Goal: Browse casually: Explore the website without a specific task or goal

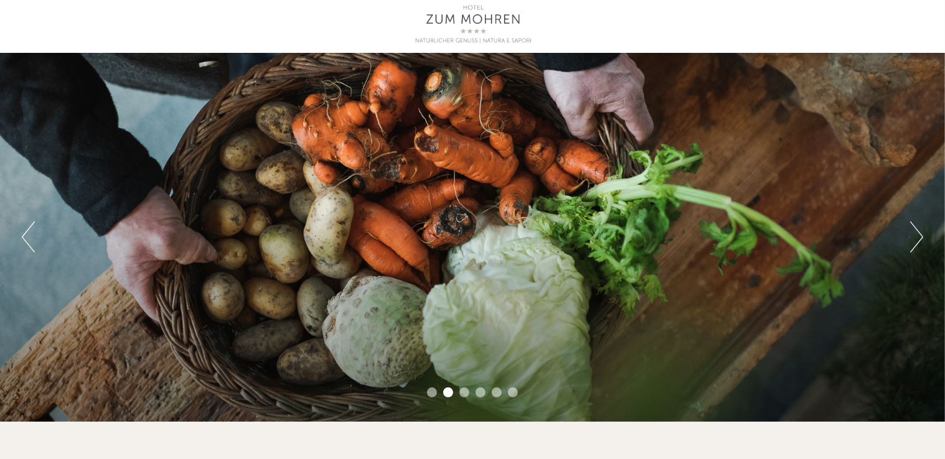
scroll to position [124, 0]
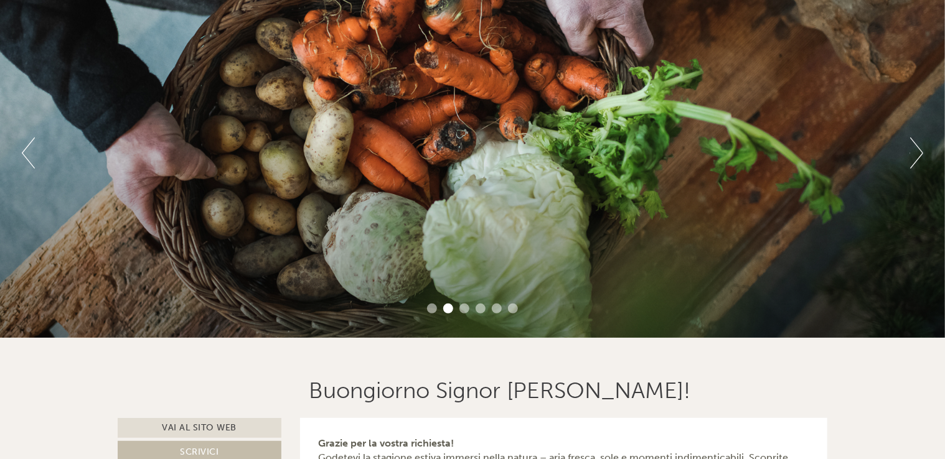
click at [917, 155] on button "Next" at bounding box center [916, 153] width 13 height 31
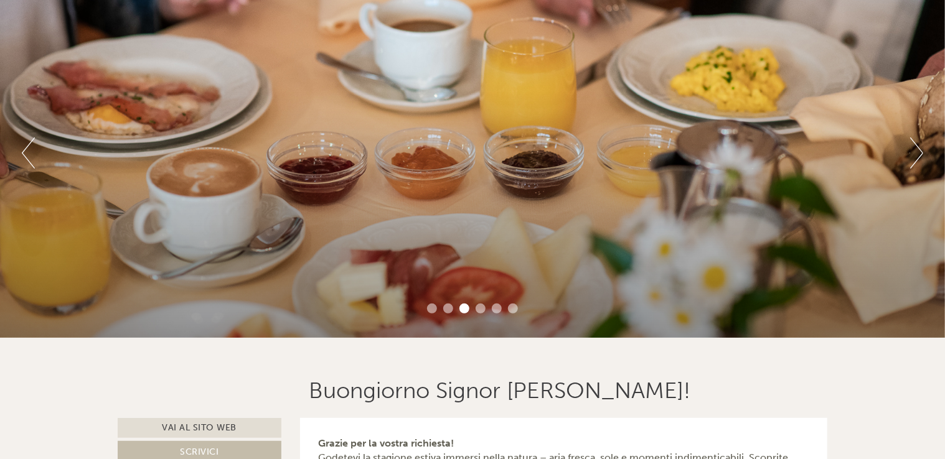
click at [917, 155] on button "Next" at bounding box center [916, 153] width 13 height 31
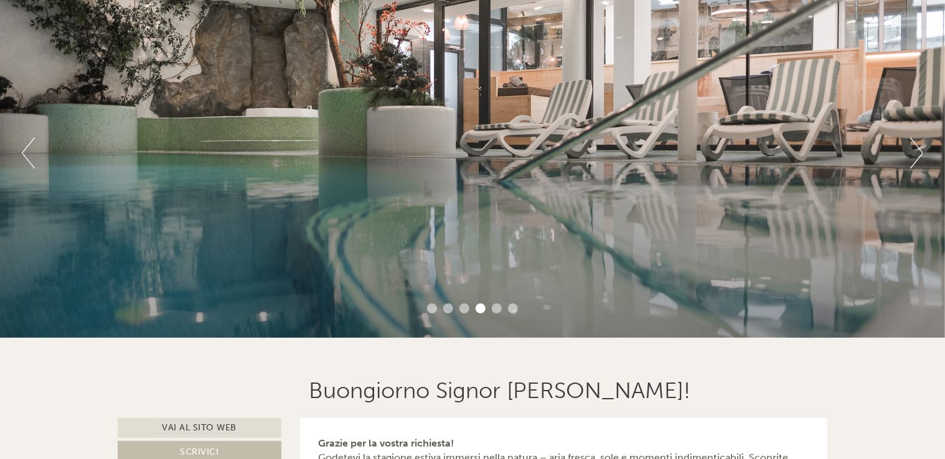
click at [917, 155] on button "Next" at bounding box center [916, 153] width 13 height 31
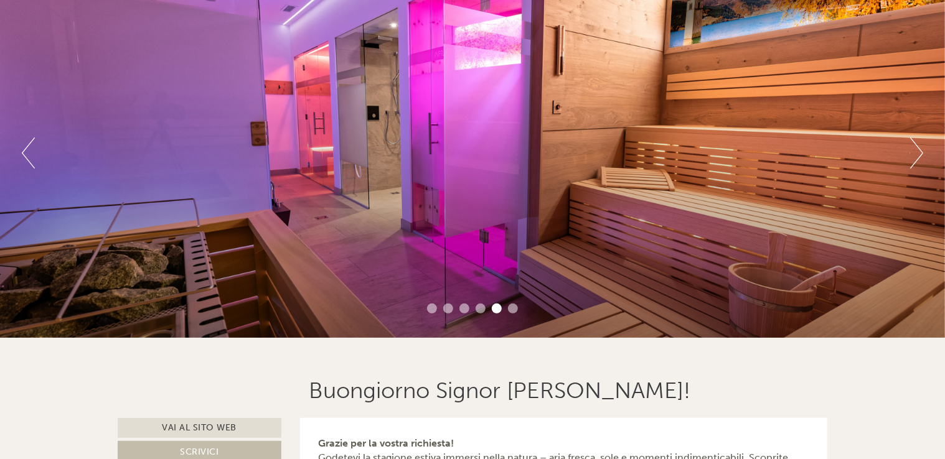
click at [917, 155] on button "Next" at bounding box center [916, 153] width 13 height 31
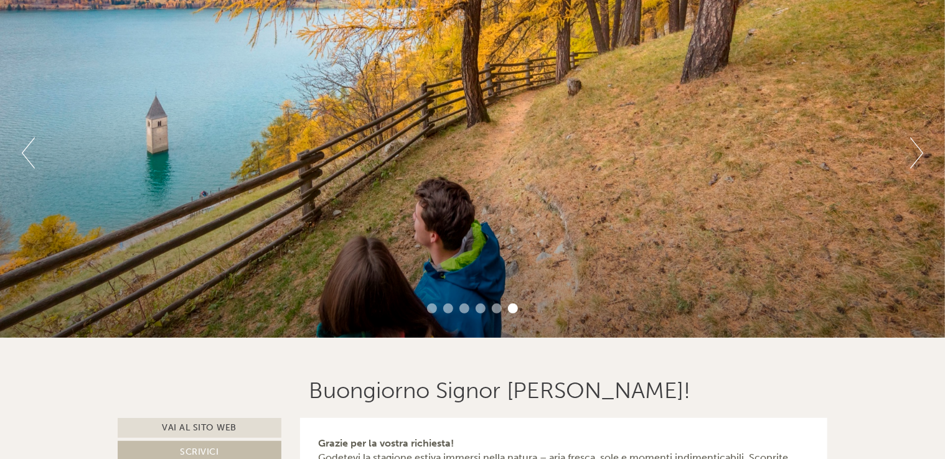
click at [917, 155] on button "Next" at bounding box center [916, 153] width 13 height 31
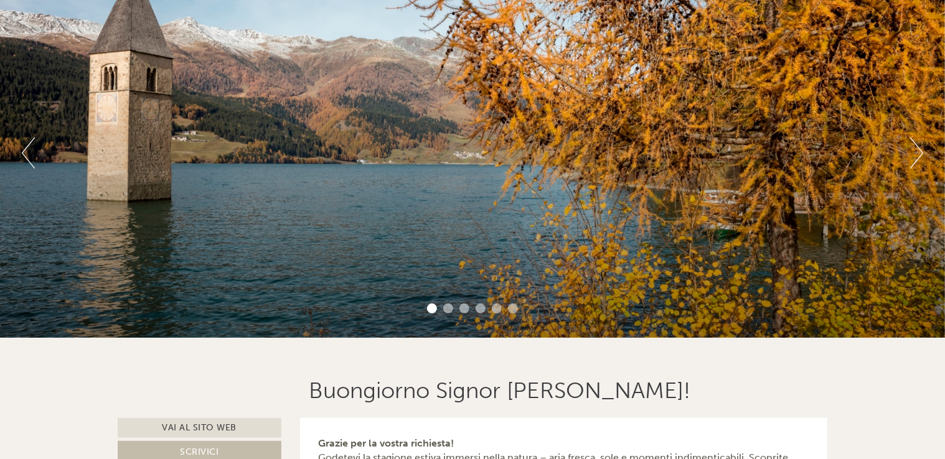
click at [917, 155] on button "Next" at bounding box center [916, 153] width 13 height 31
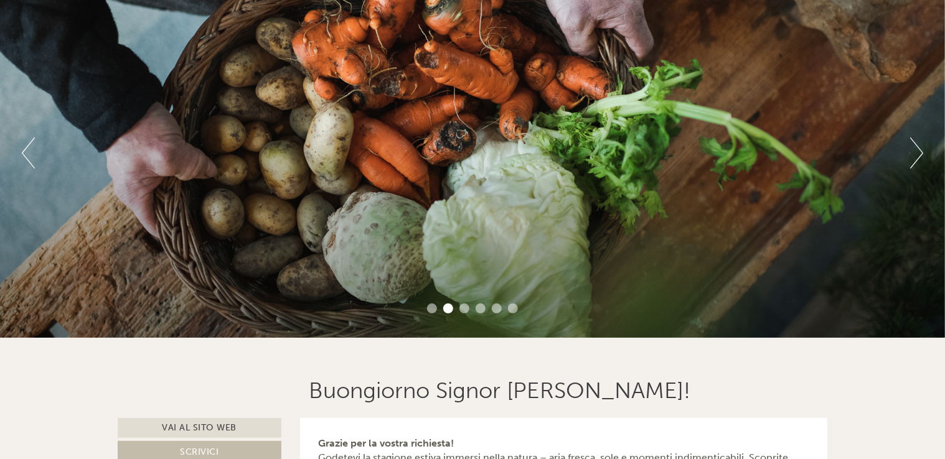
click at [917, 155] on button "Next" at bounding box center [916, 153] width 13 height 31
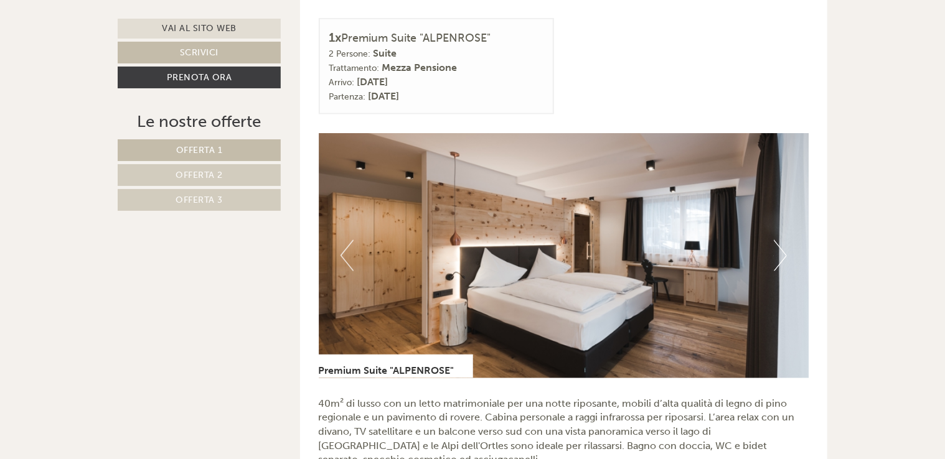
scroll to position [747, 0]
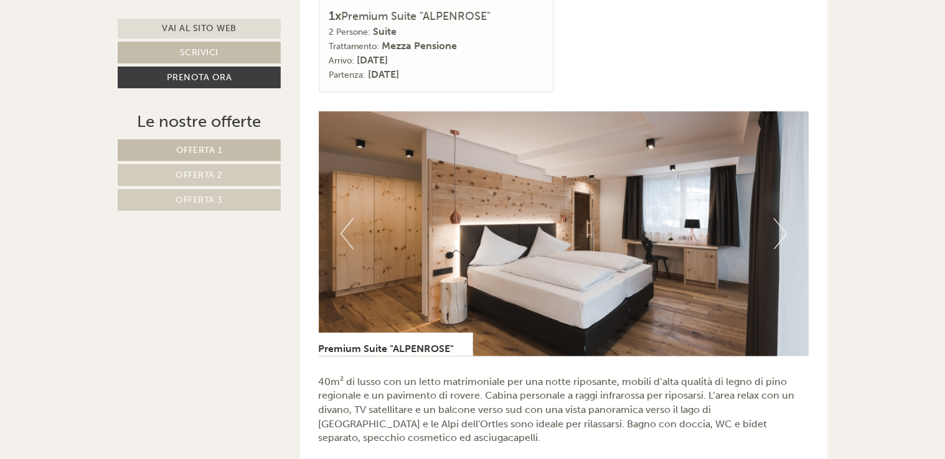
click at [781, 223] on button "Next" at bounding box center [779, 233] width 13 height 31
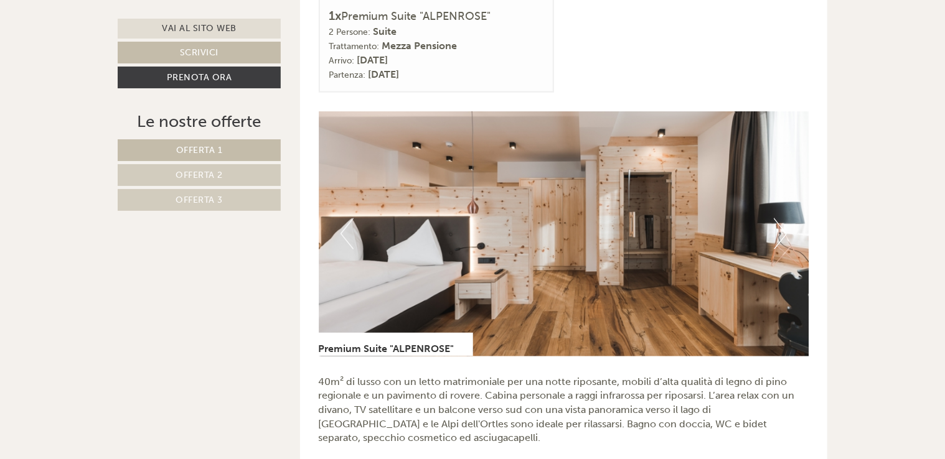
click at [781, 223] on button "Next" at bounding box center [779, 233] width 13 height 31
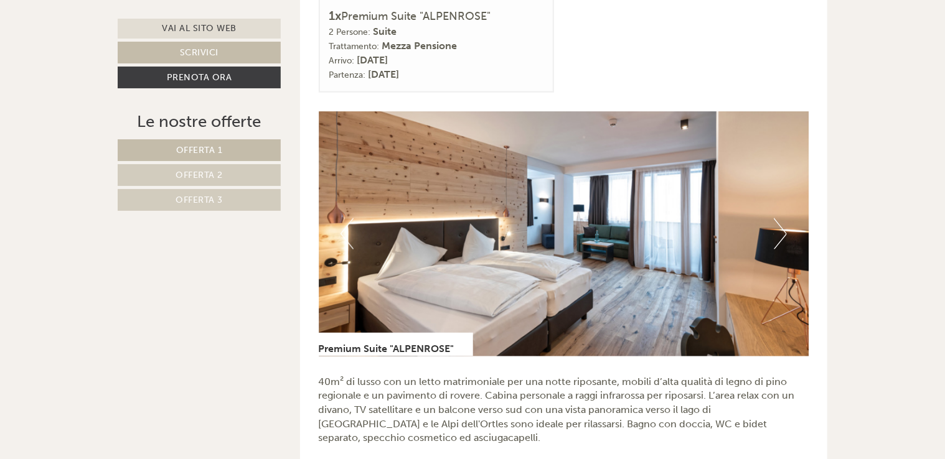
click at [781, 223] on button "Next" at bounding box center [779, 233] width 13 height 31
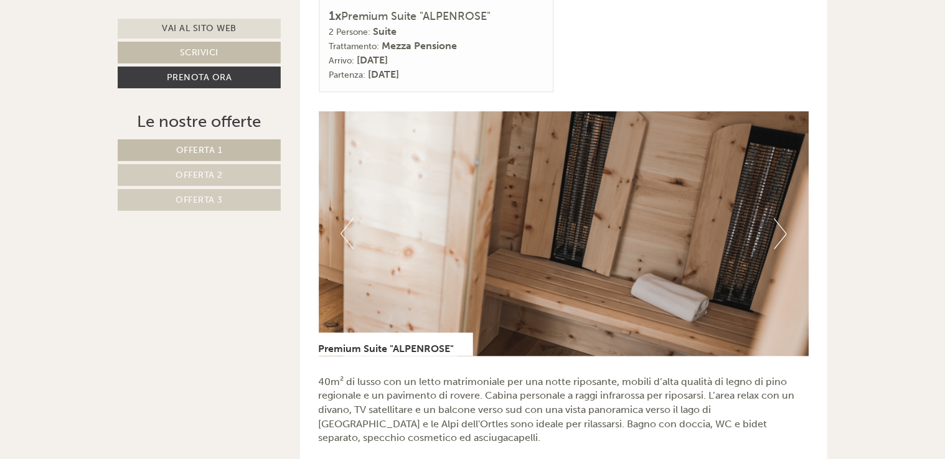
click at [781, 223] on button "Next" at bounding box center [779, 233] width 13 height 31
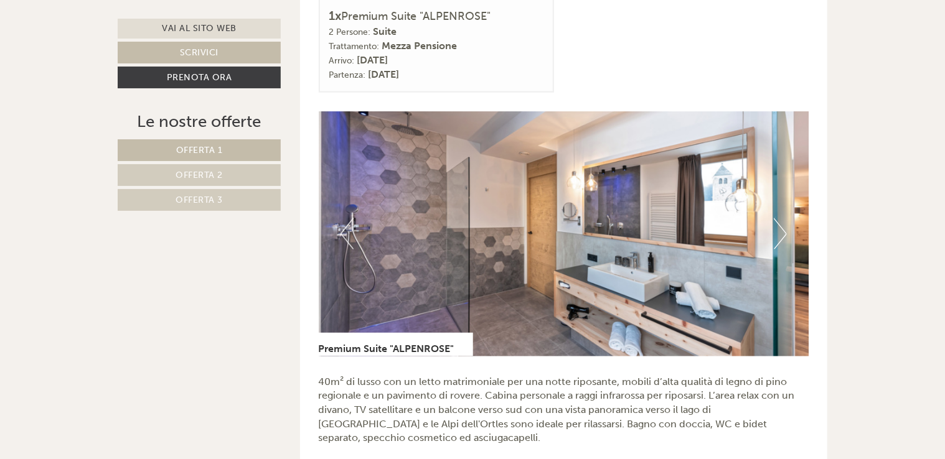
click at [781, 223] on button "Next" at bounding box center [779, 233] width 13 height 31
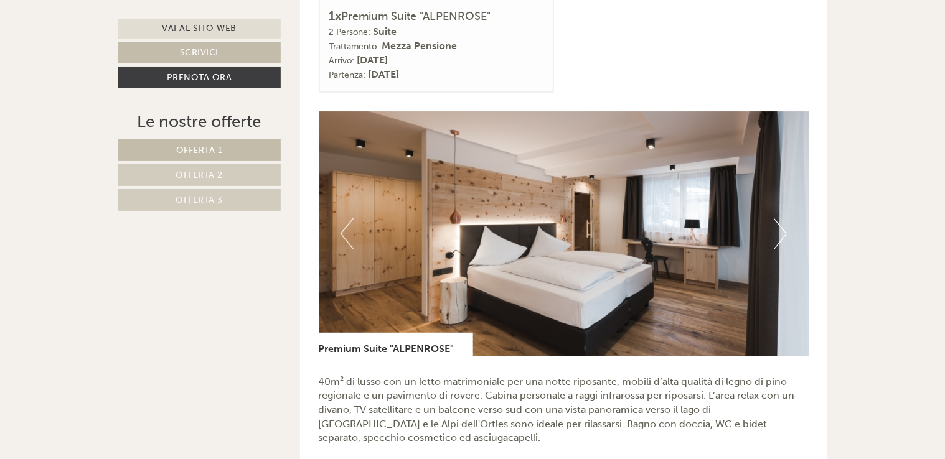
click at [781, 223] on button "Next" at bounding box center [779, 233] width 13 height 31
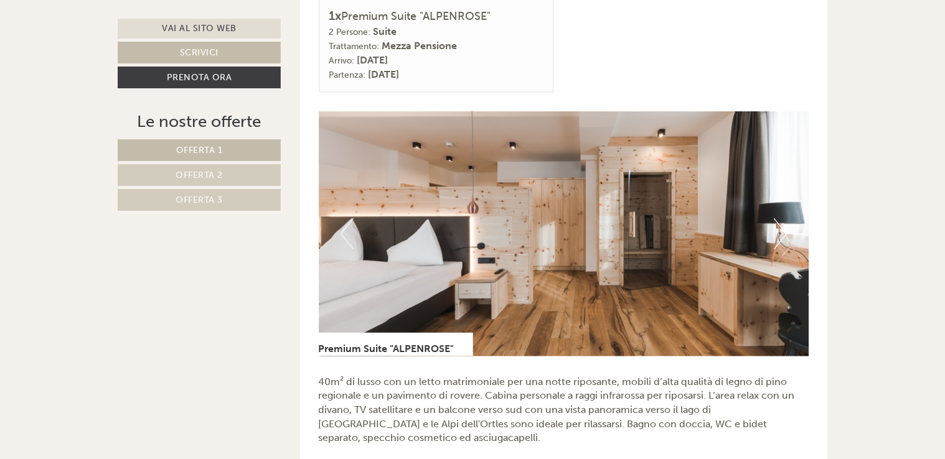
click at [781, 223] on button "Next" at bounding box center [779, 233] width 13 height 31
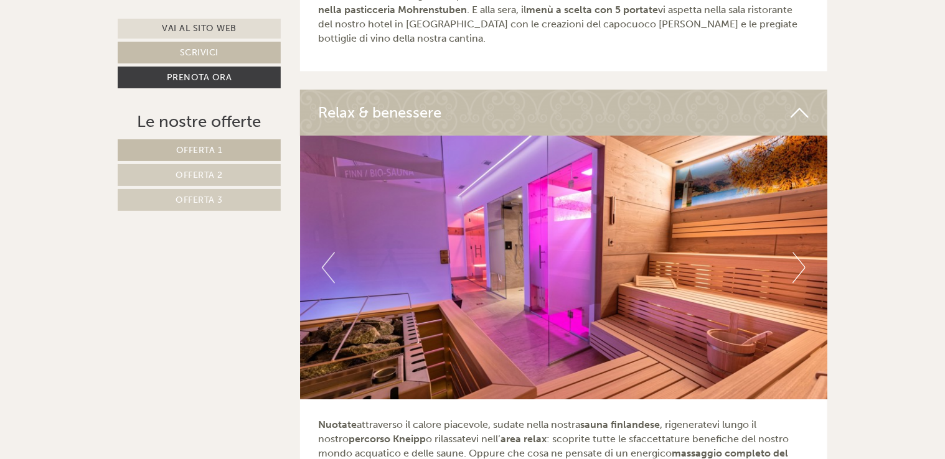
scroll to position [3796, 0]
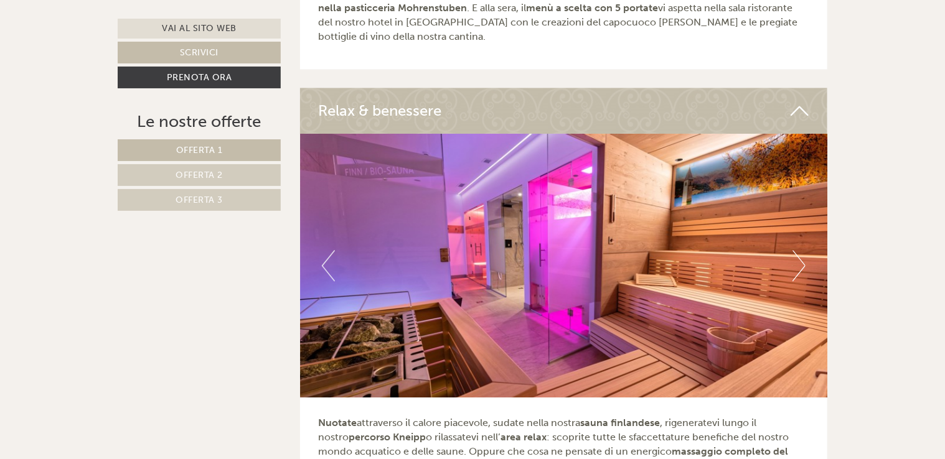
click at [801, 250] on button "Next" at bounding box center [798, 265] width 13 height 31
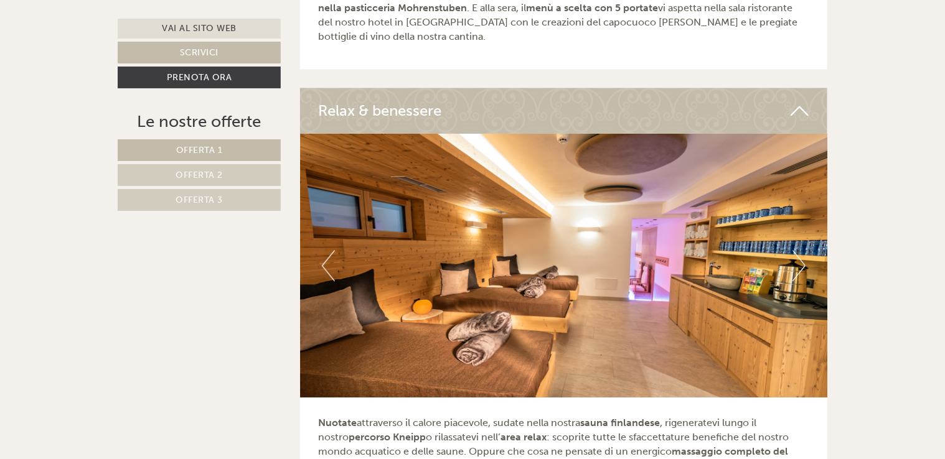
click at [801, 250] on button "Next" at bounding box center [798, 265] width 13 height 31
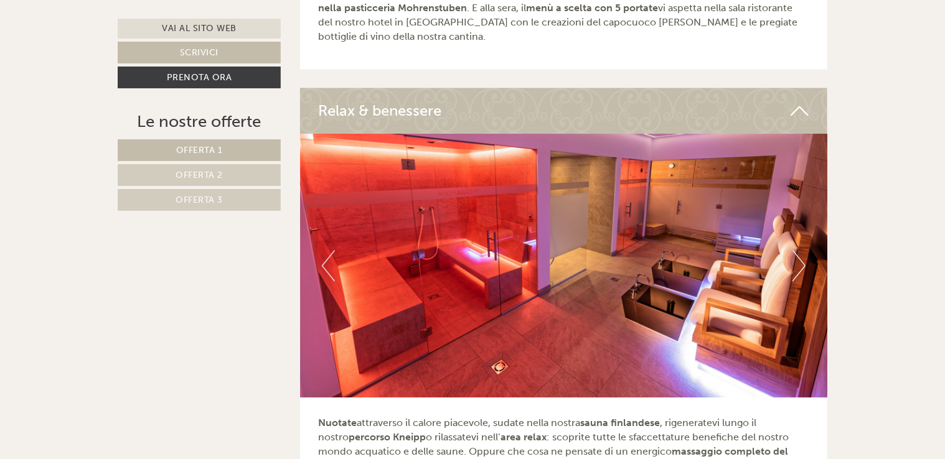
click at [801, 250] on button "Next" at bounding box center [798, 265] width 13 height 31
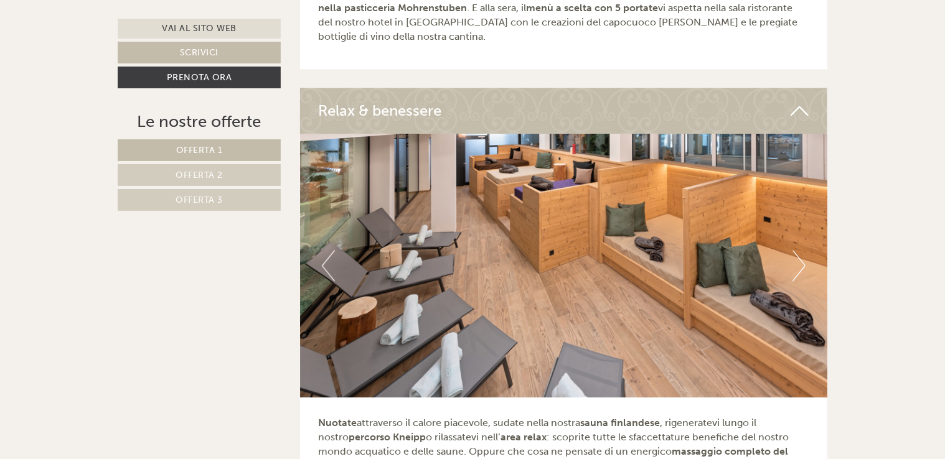
click at [801, 250] on button "Next" at bounding box center [798, 265] width 13 height 31
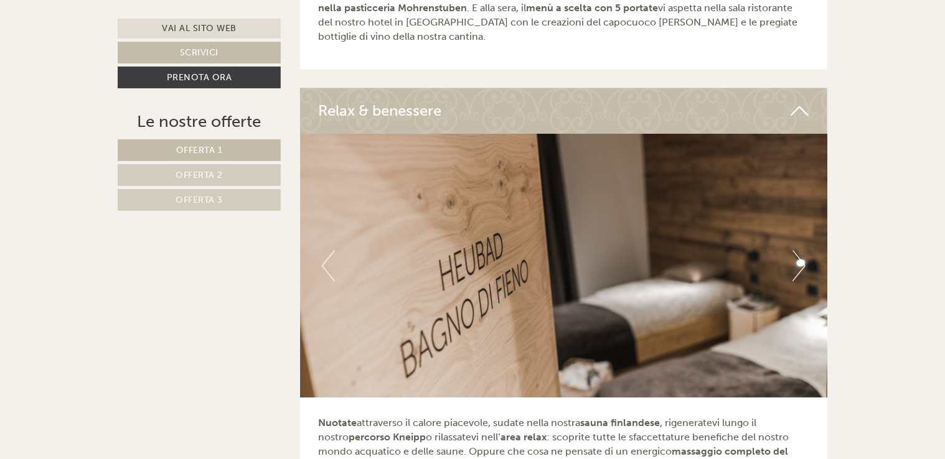
click at [801, 250] on button "Next" at bounding box center [798, 265] width 13 height 31
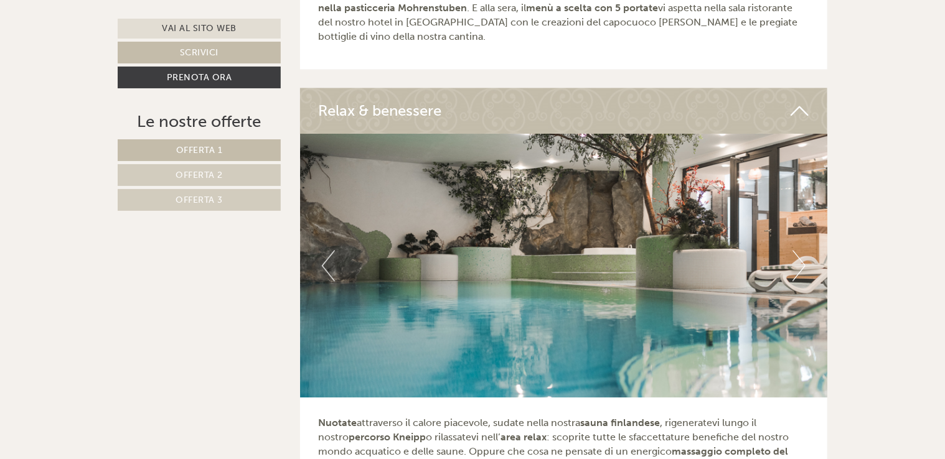
click at [801, 250] on button "Next" at bounding box center [798, 265] width 13 height 31
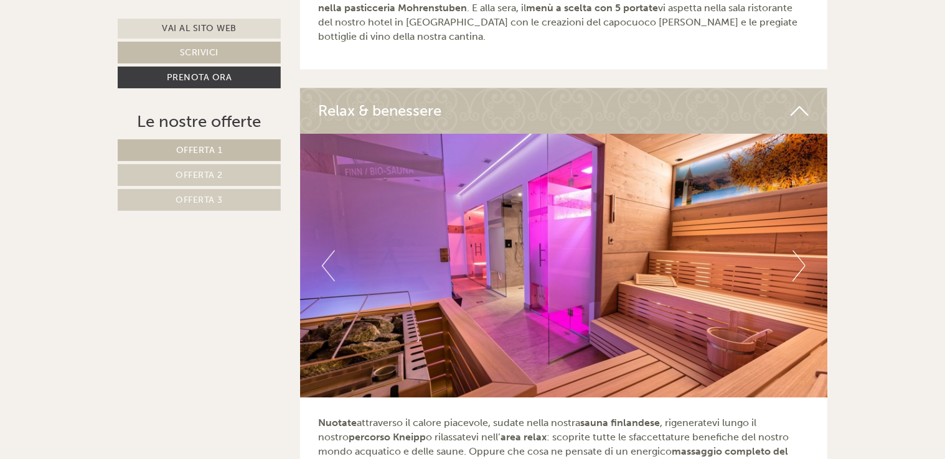
click at [801, 250] on button "Next" at bounding box center [798, 265] width 13 height 31
